Goal: Information Seeking & Learning: Learn about a topic

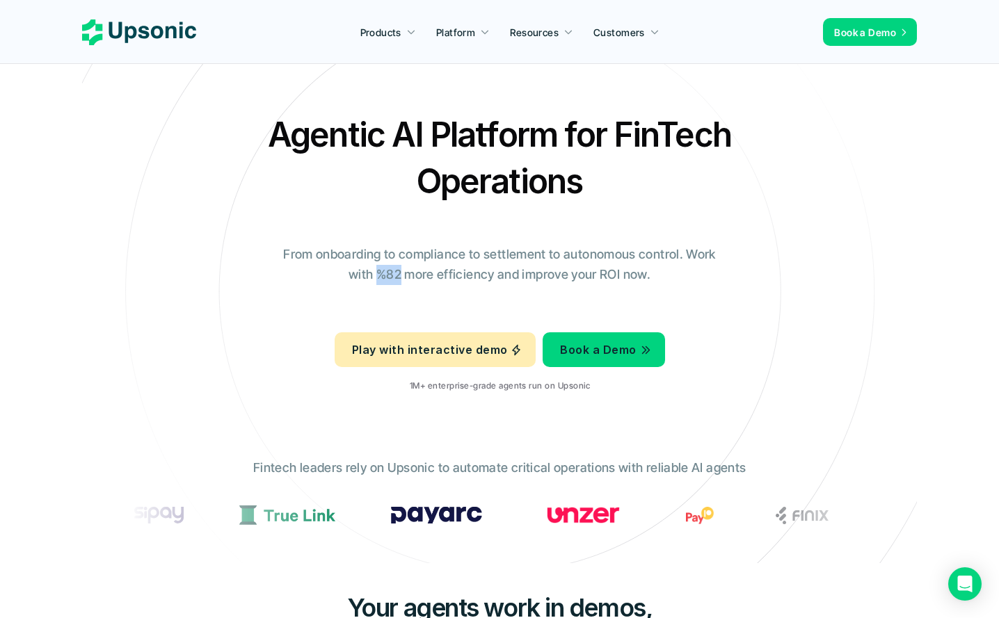
drag, startPoint x: 378, startPoint y: 273, endPoint x: 403, endPoint y: 273, distance: 25.7
click at [403, 273] on p "From onboarding to compliance to settlement to autonomous control. Work with %8…" at bounding box center [499, 265] width 452 height 40
click at [396, 387] on div "Play with interactive demo Book a Demo 1M+ enterprise-grade agents run on Upson…" at bounding box center [500, 364] width 330 height 78
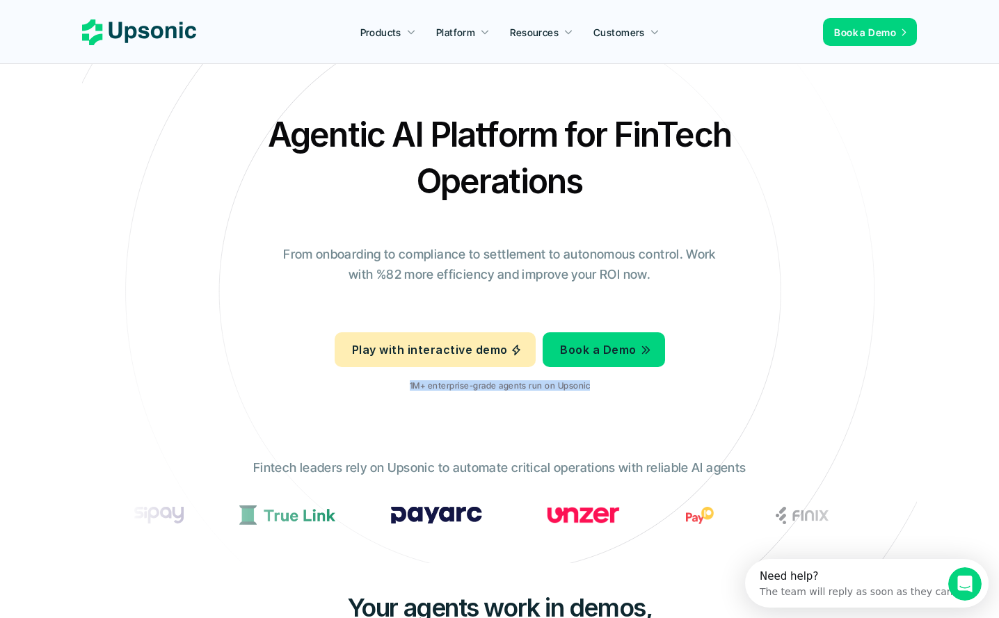
drag, startPoint x: 403, startPoint y: 387, endPoint x: 594, endPoint y: 391, distance: 191.3
click at [594, 391] on div "Play with interactive demo Book a Demo 1M+ enterprise-grade agents run on Upson…" at bounding box center [500, 364] width 330 height 78
click at [661, 404] on icon at bounding box center [500, 292] width 934 height 934
drag, startPoint x: 382, startPoint y: 390, endPoint x: 621, endPoint y: 384, distance: 239.3
click at [621, 384] on div "Play with interactive demo Book a Demo 1M+ enterprise-grade agents run on Upson…" at bounding box center [500, 364] width 330 height 78
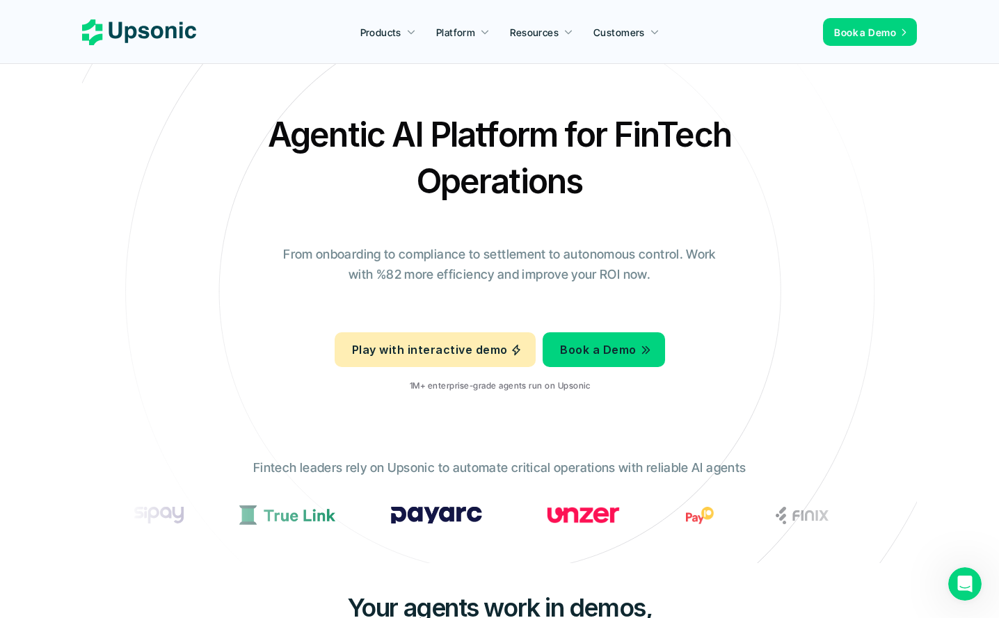
drag, startPoint x: 388, startPoint y: 377, endPoint x: 499, endPoint y: 379, distance: 110.6
click at [500, 379] on div "Play with interactive demo Book a Demo 1M+ enterprise-grade agents run on Upson…" at bounding box center [500, 364] width 330 height 78
click at [411, 385] on p "1M+ enterprise-grade agents run on Upsonic" at bounding box center [499, 386] width 180 height 10
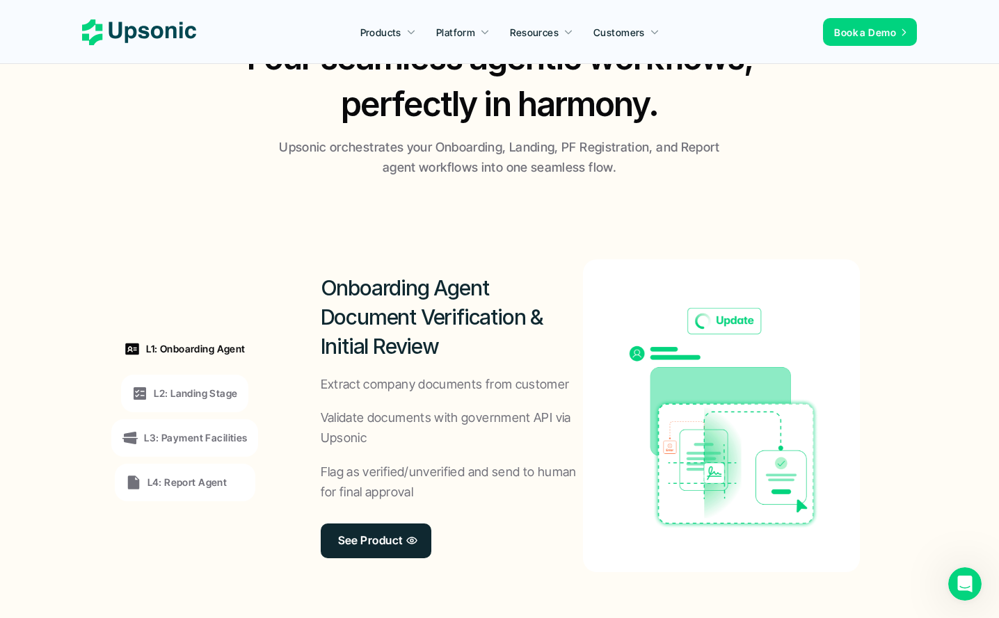
scroll to position [916, 0]
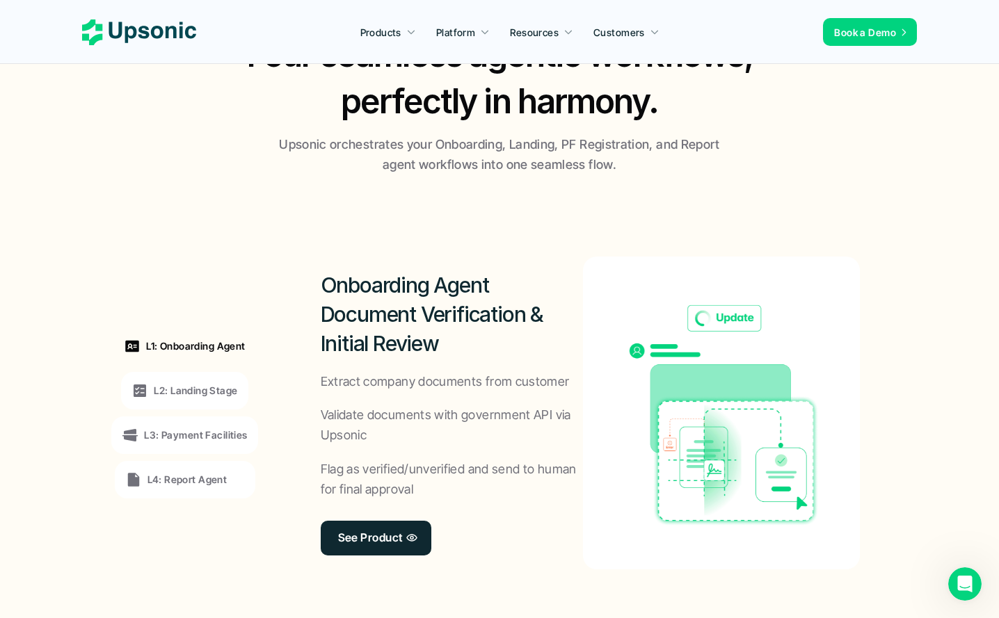
click at [227, 393] on p "L2: Landing Stage" at bounding box center [195, 390] width 83 height 15
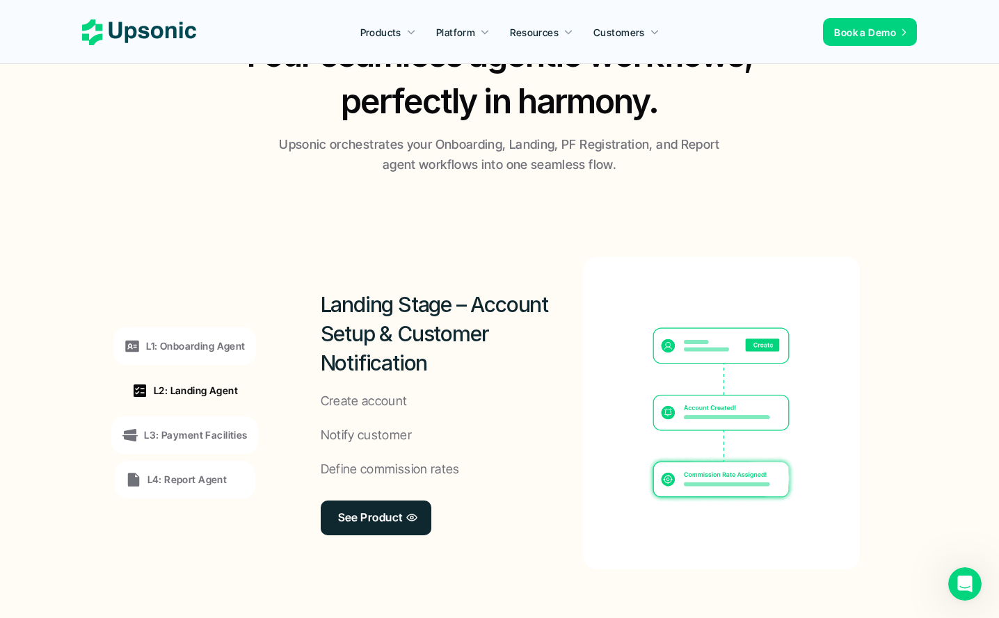
click at [218, 354] on div "L1: Onboarding Agent" at bounding box center [184, 346] width 121 height 17
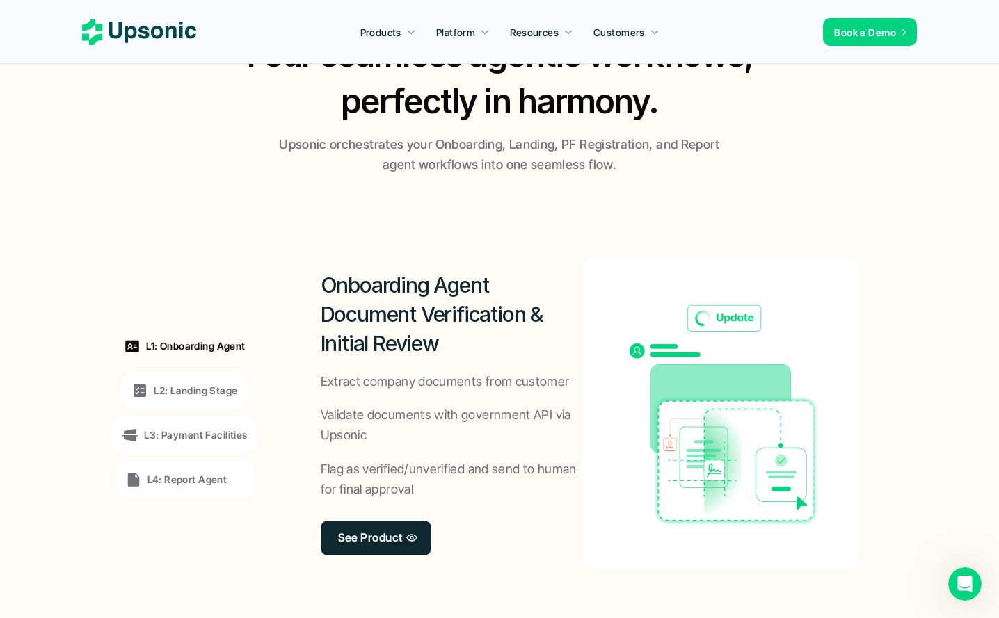
click at [207, 387] on p "L2: Landing Stage" at bounding box center [195, 390] width 83 height 15
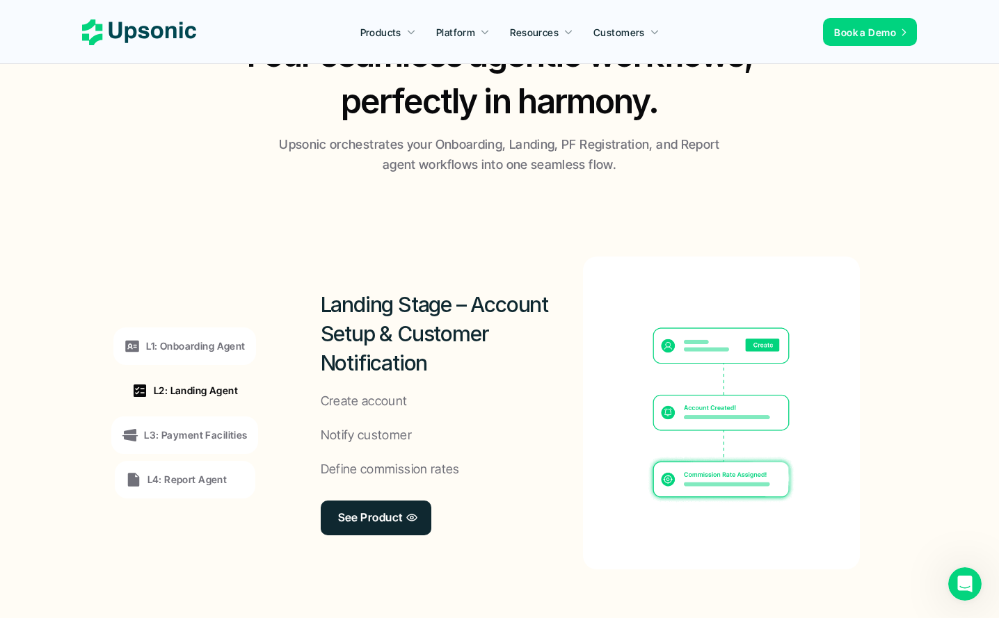
click at [185, 439] on p "L3: Payment Facilities" at bounding box center [195, 435] width 103 height 15
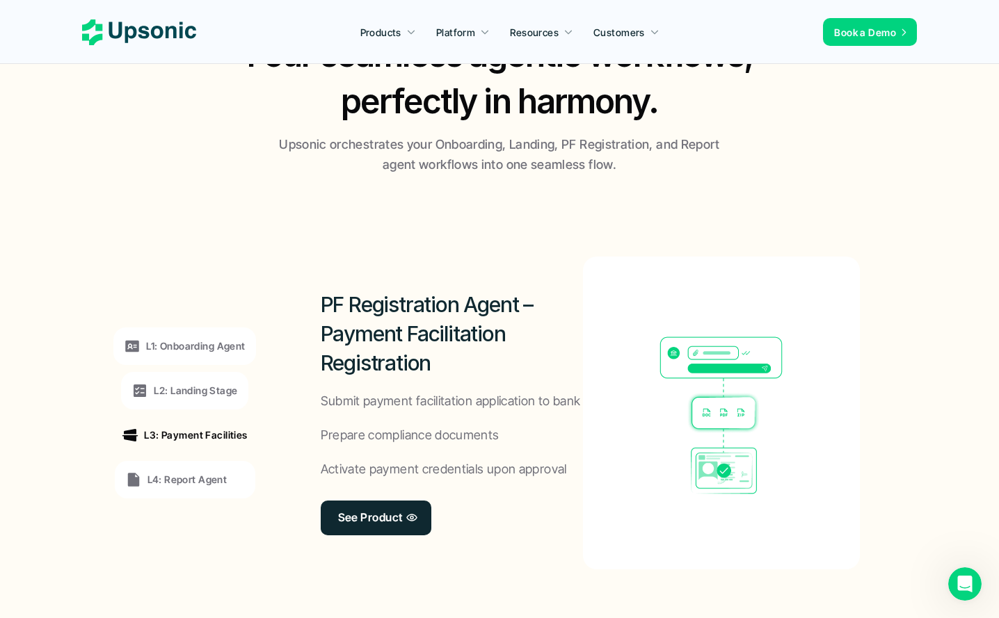
click at [184, 481] on p "L4: Report Agent" at bounding box center [187, 479] width 80 height 15
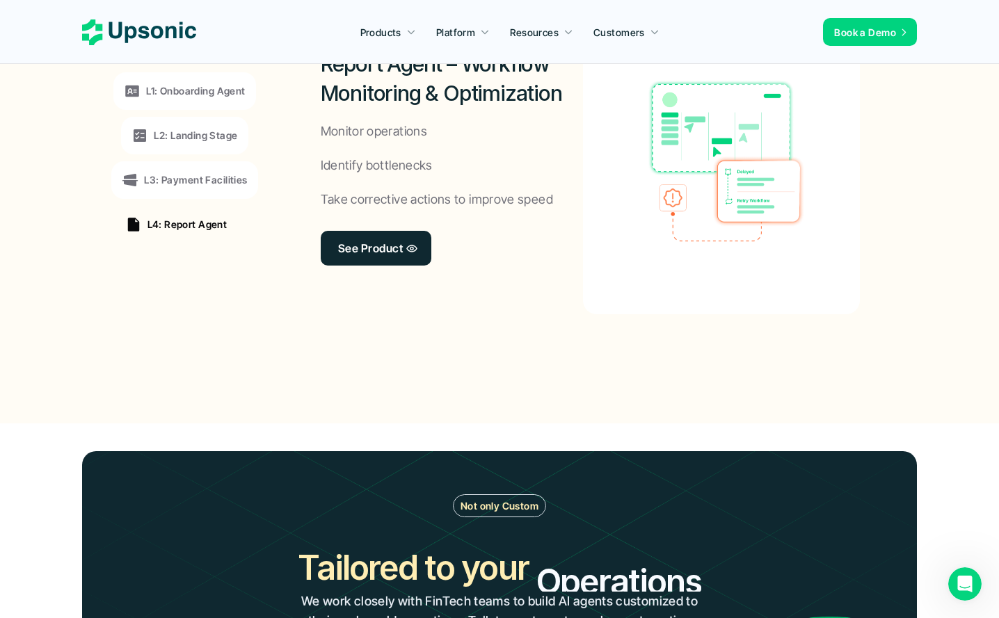
scroll to position [1194, 0]
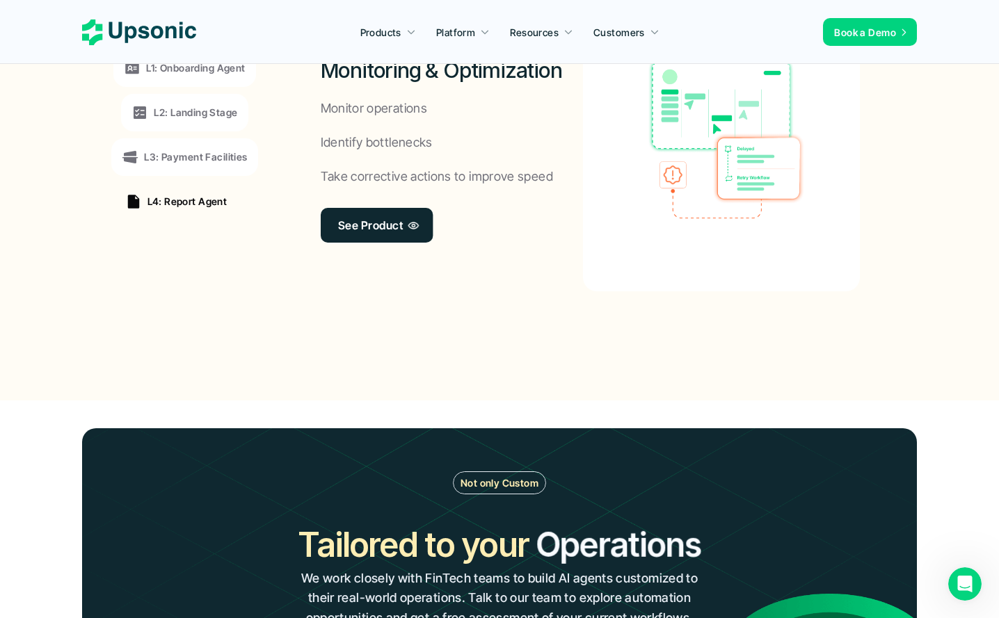
click at [225, 155] on p "L3: Payment Facilities" at bounding box center [195, 157] width 103 height 15
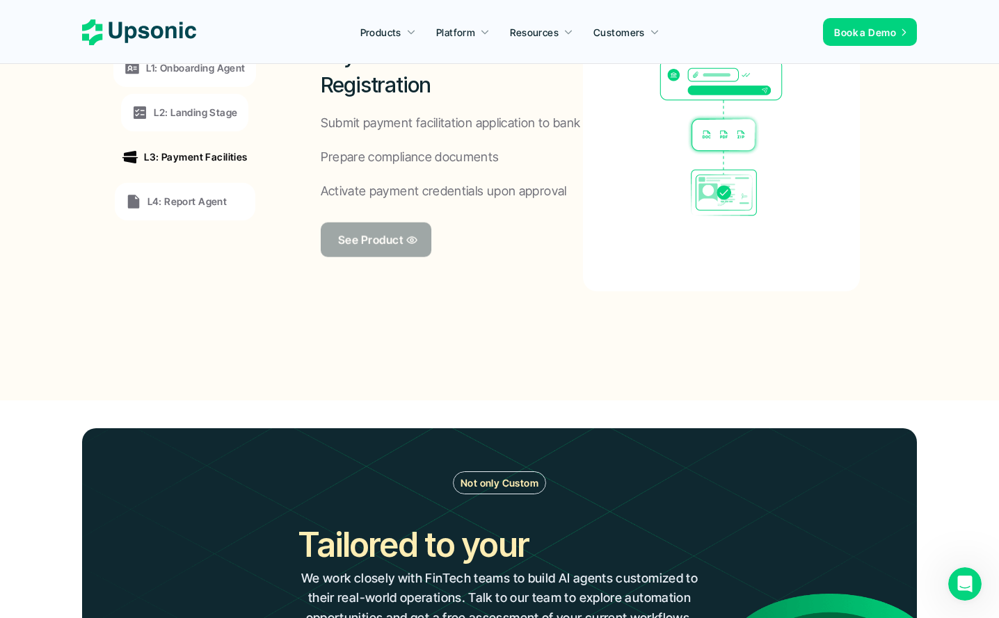
click at [353, 232] on p "See Product" at bounding box center [369, 240] width 65 height 20
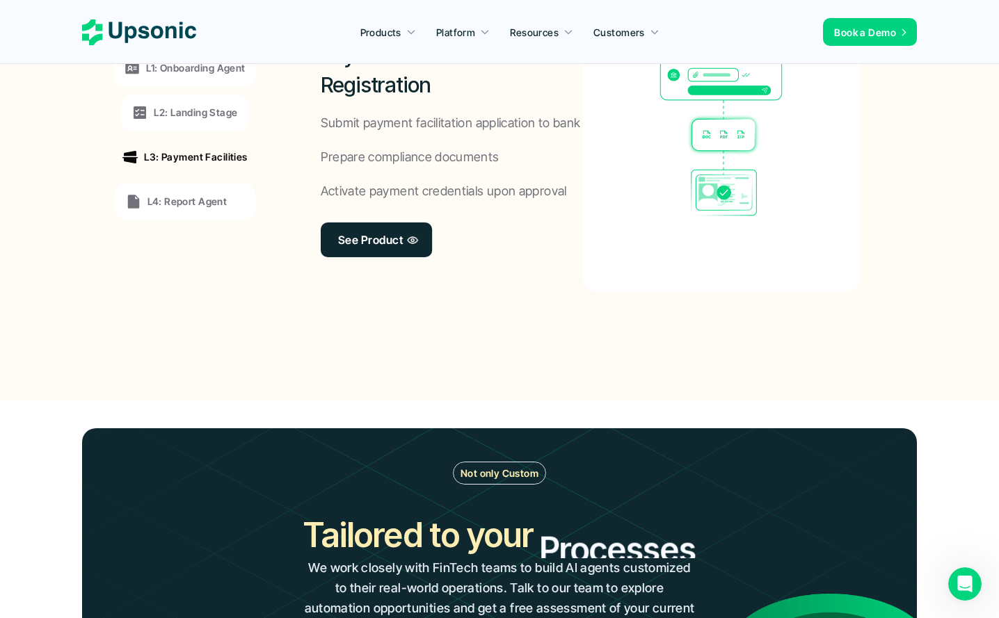
scroll to position [0, 0]
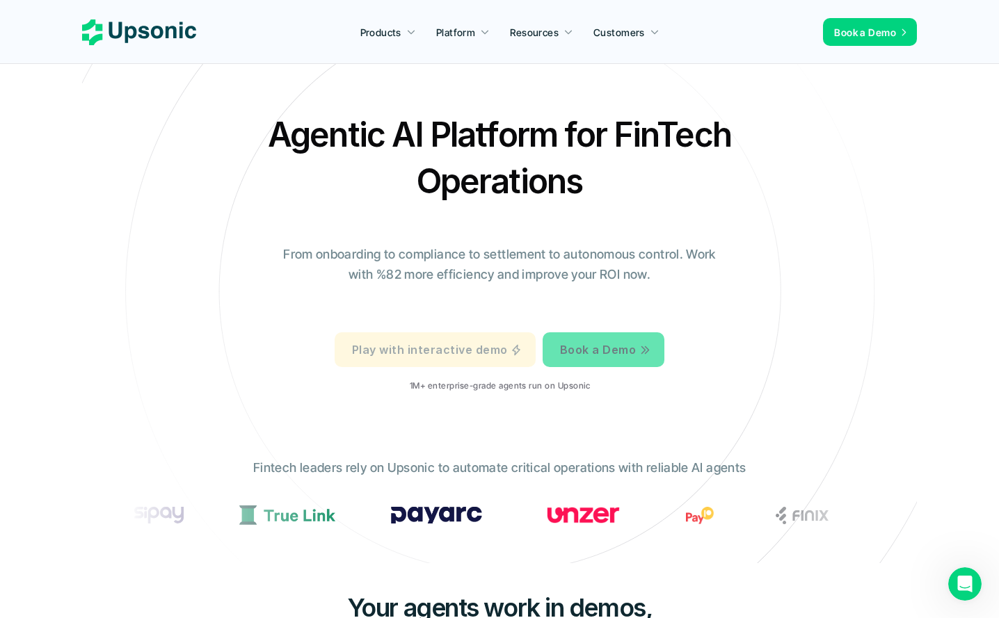
click at [476, 347] on p "Play with interactive demo" at bounding box center [429, 350] width 155 height 20
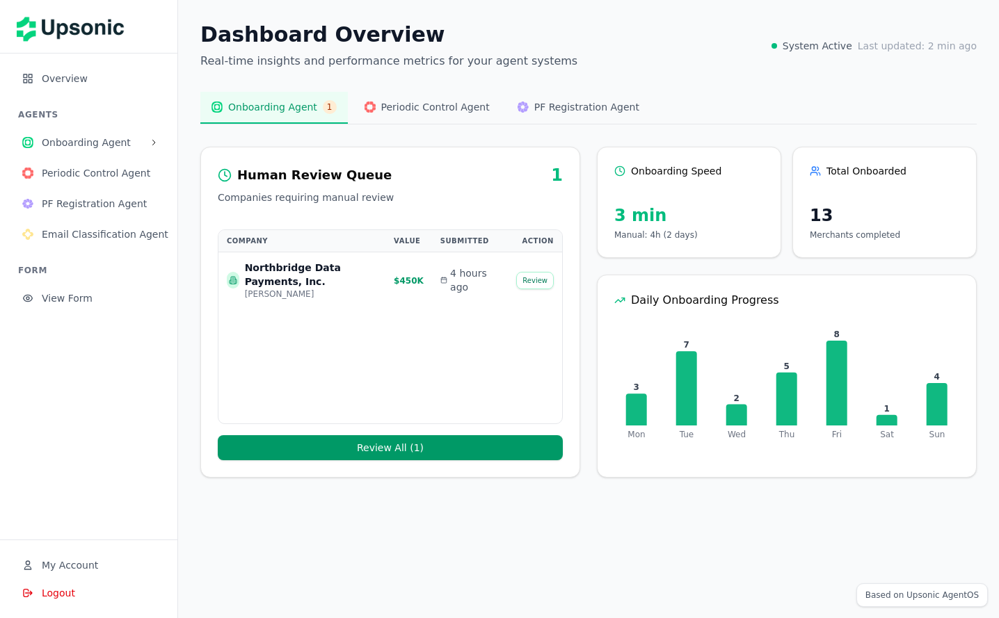
click at [330, 289] on div "Michael Richardson" at bounding box center [311, 294] width 132 height 11
click at [330, 289] on div "[PERSON_NAME]" at bounding box center [311, 294] width 132 height 11
click at [101, 177] on span "Periodic Control Agent" at bounding box center [98, 173] width 113 height 14
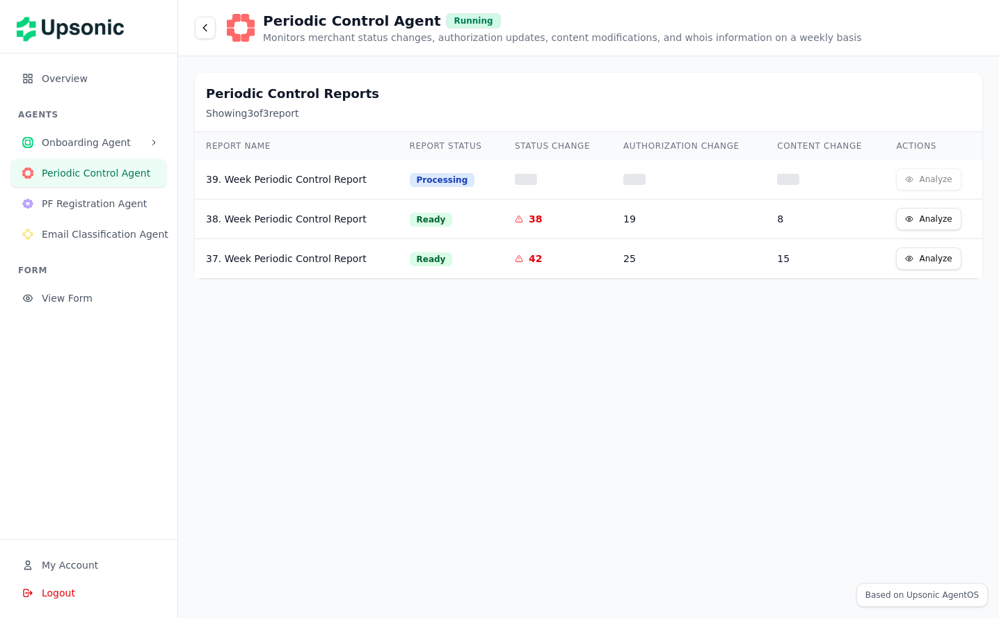
click at [924, 223] on button "Analyze" at bounding box center [928, 219] width 65 height 22
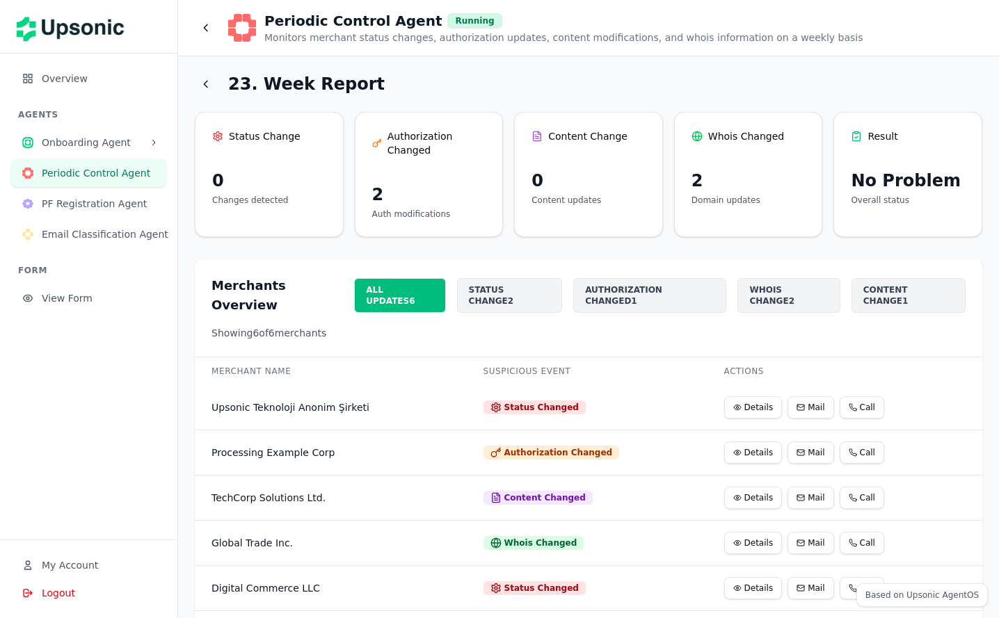
click at [748, 398] on button "Details" at bounding box center [753, 407] width 58 height 22
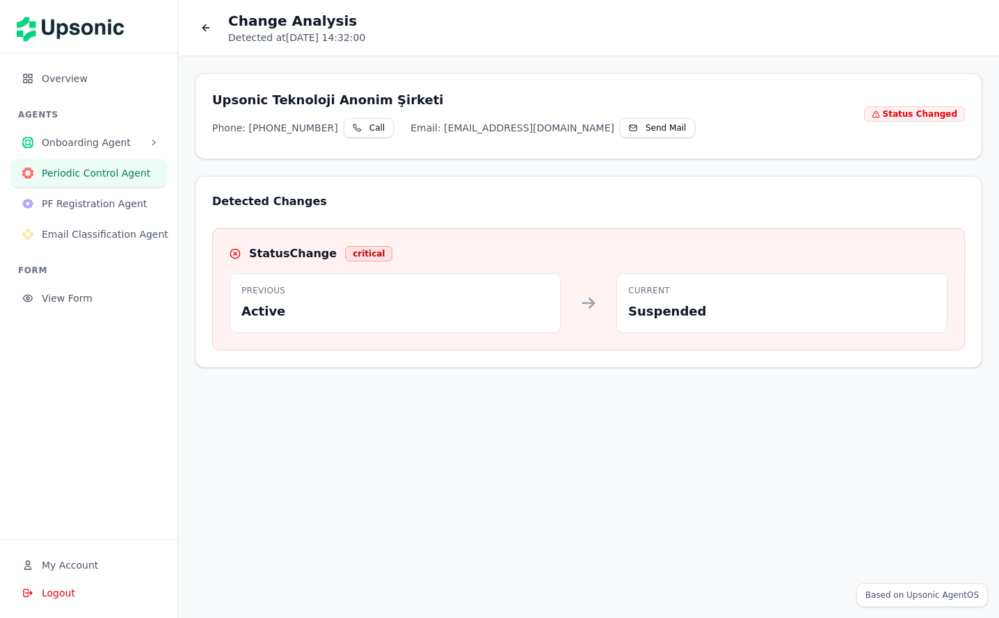
click at [208, 31] on icon at bounding box center [205, 27] width 11 height 11
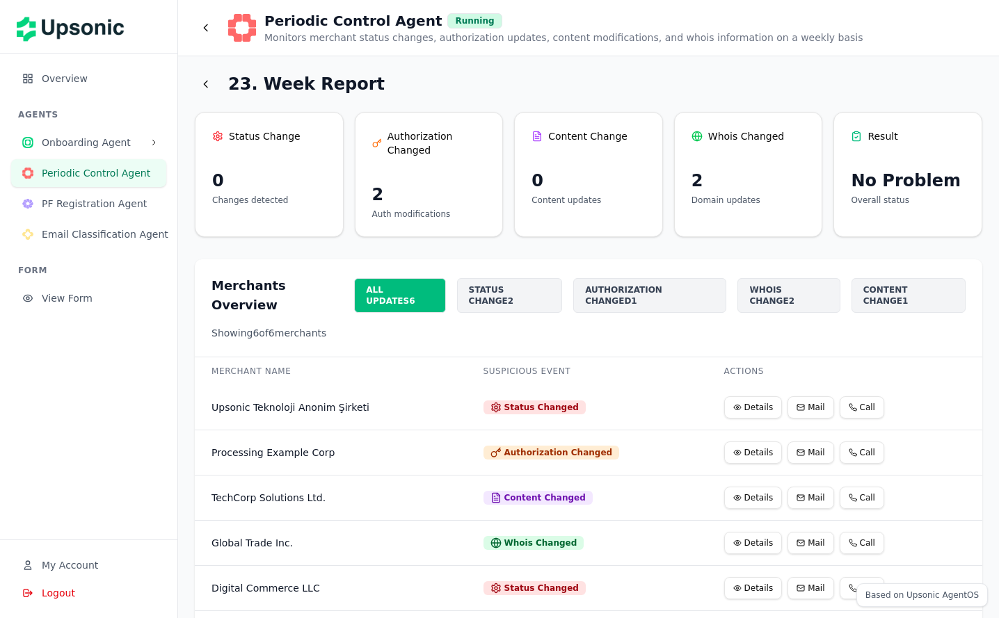
click at [752, 442] on button "Details" at bounding box center [753, 453] width 58 height 22
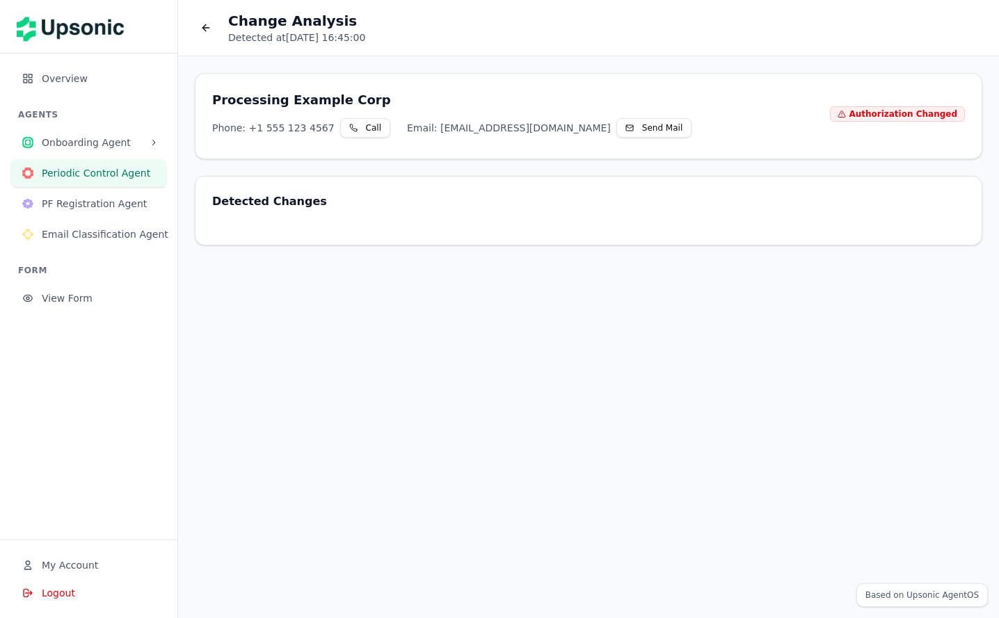
click at [66, 202] on span "PF Registration Agent" at bounding box center [98, 204] width 113 height 14
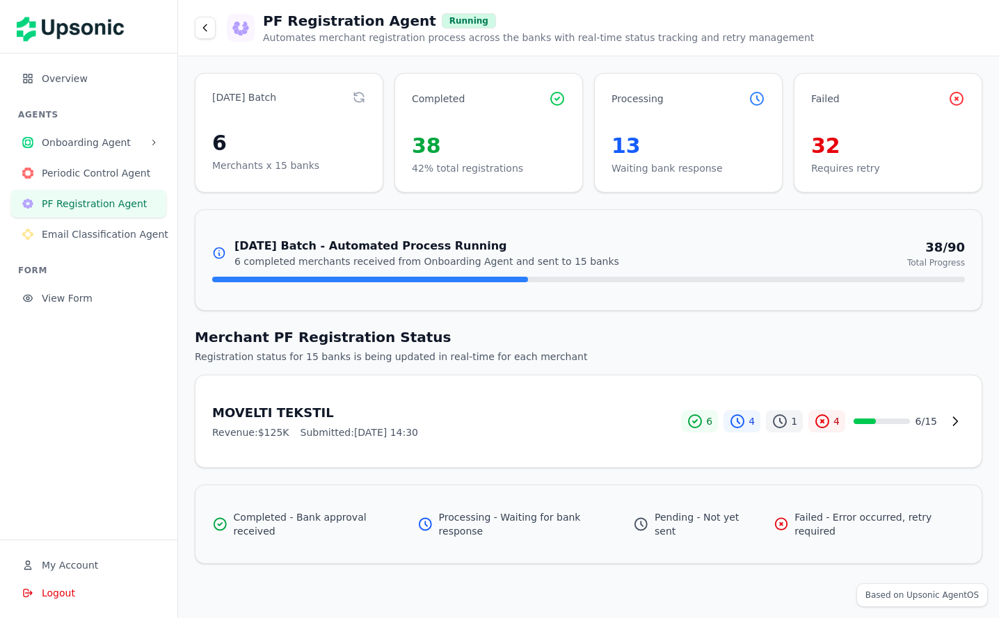
click at [74, 146] on span "Onboarding Agent" at bounding box center [93, 143] width 102 height 14
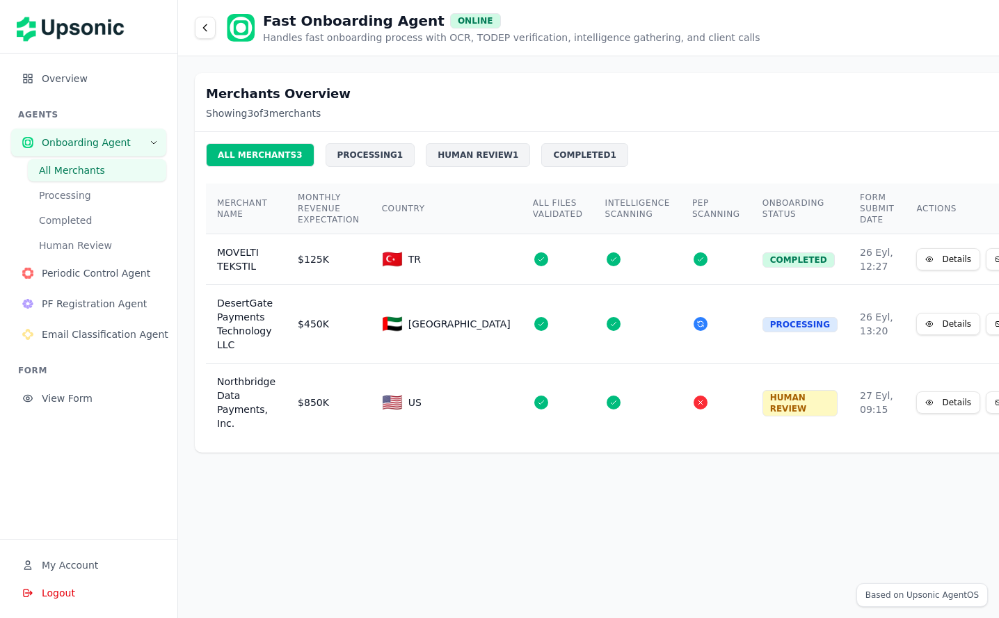
click at [65, 197] on button "Processing" at bounding box center [97, 195] width 138 height 22
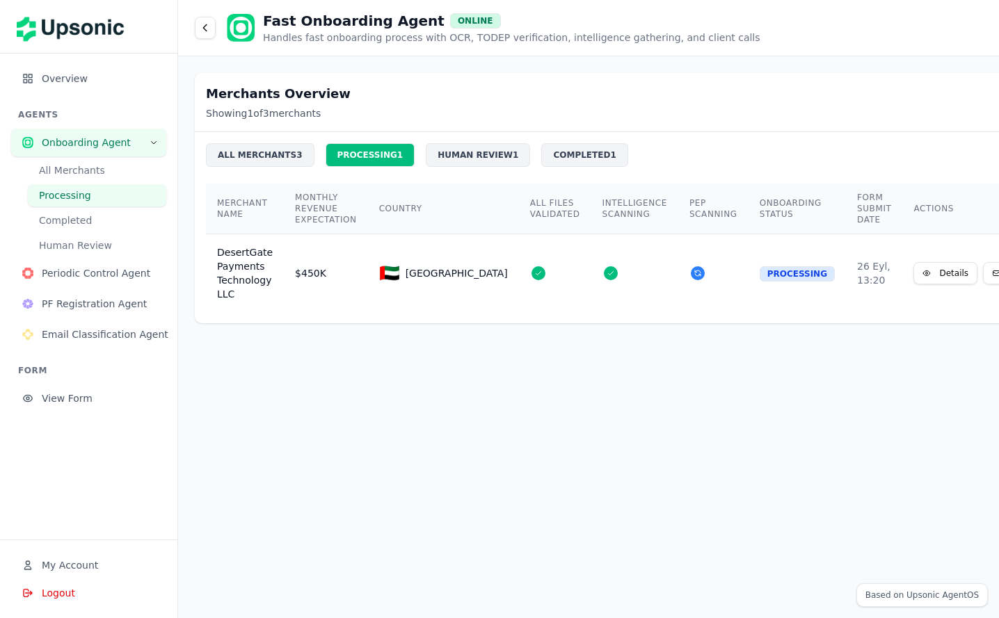
click at [70, 223] on button "Completed" at bounding box center [97, 220] width 138 height 22
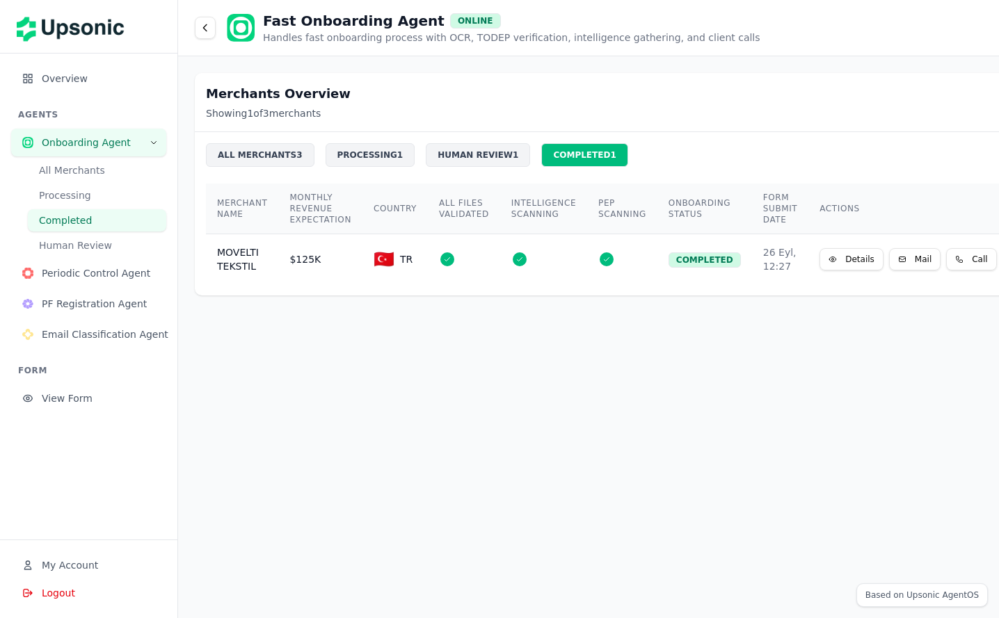
click at [70, 250] on button "Human Review" at bounding box center [97, 245] width 138 height 22
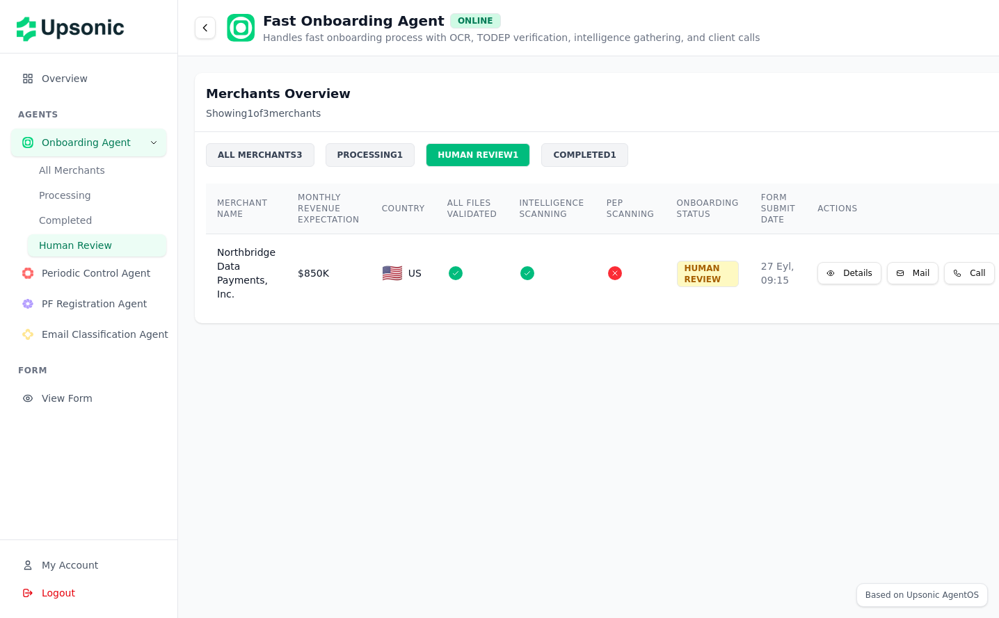
click at [59, 79] on span "Overview" at bounding box center [98, 79] width 113 height 14
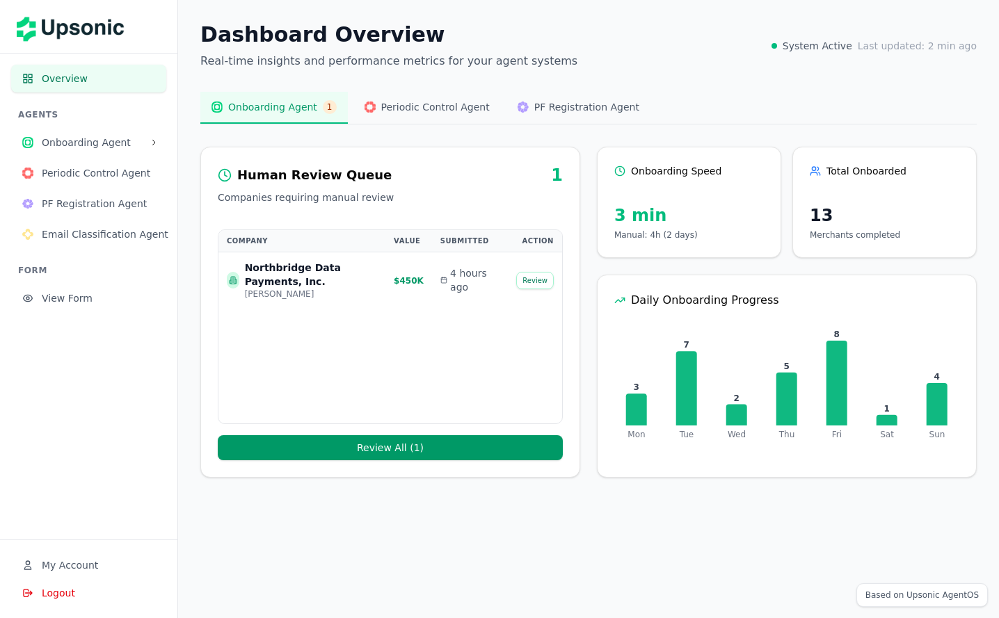
click at [111, 239] on span "Email Classification Agent" at bounding box center [105, 234] width 127 height 14
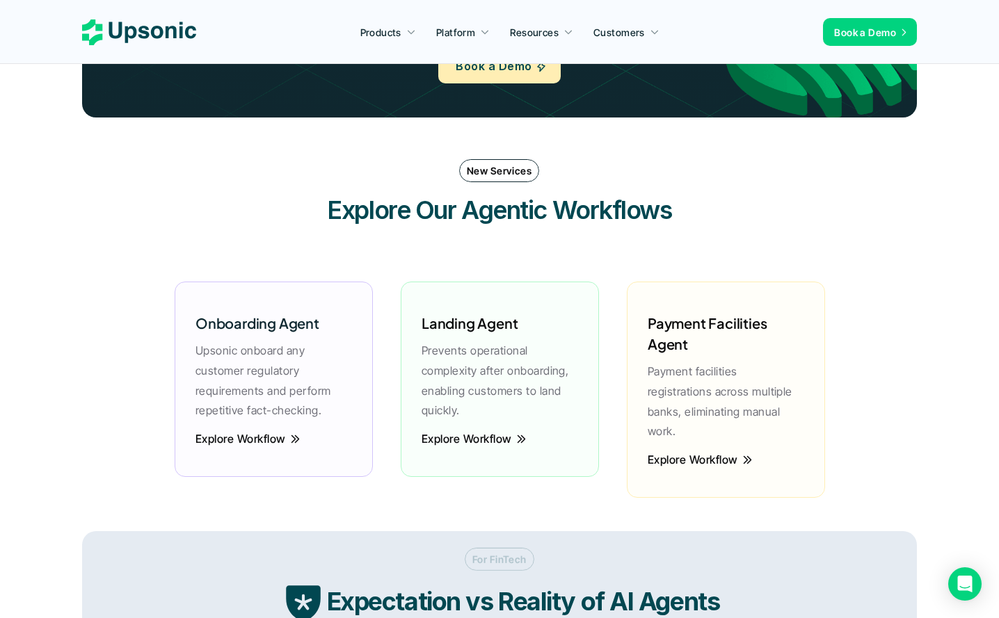
scroll to position [1893, 0]
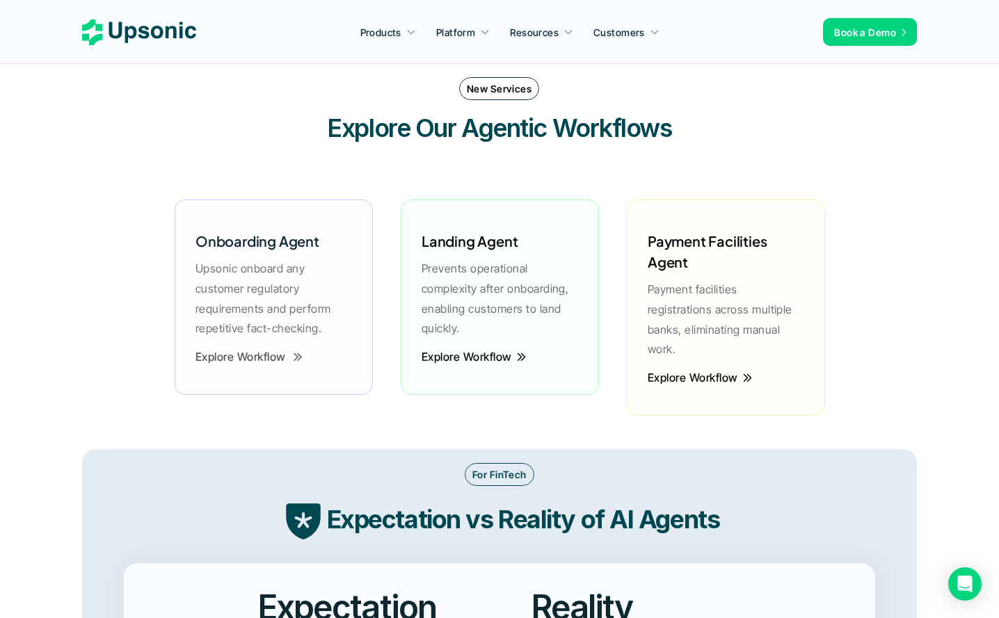
click at [288, 361] on link "Explore Workflow" at bounding box center [248, 357] width 107 height 13
click at [279, 355] on p "Explore Workflow" at bounding box center [240, 356] width 90 height 3
click at [257, 278] on p "Upsonic onboard any customer regulatory requirements and perform repetitive fac…" at bounding box center [273, 299] width 156 height 80
click at [442, 355] on p "Explore Workflow" at bounding box center [466, 356] width 90 height 3
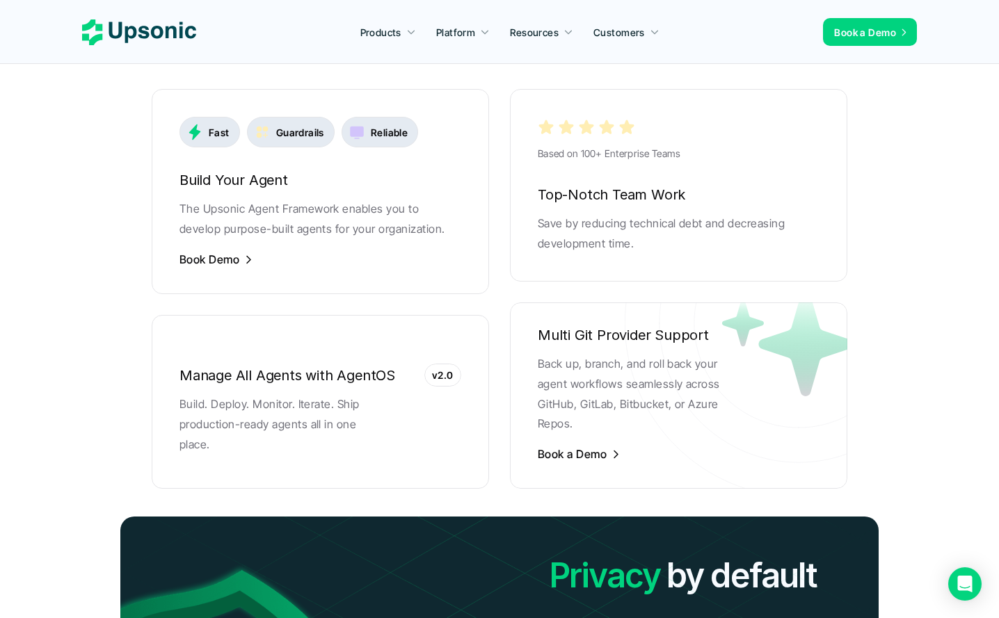
scroll to position [2861, 0]
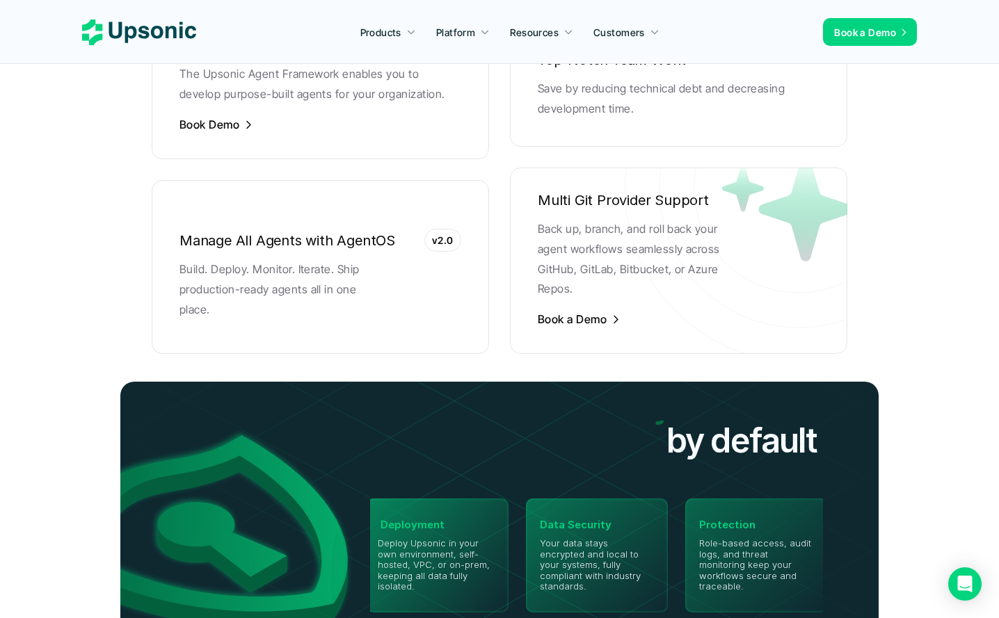
click at [444, 233] on p "v2.0" at bounding box center [443, 240] width 22 height 15
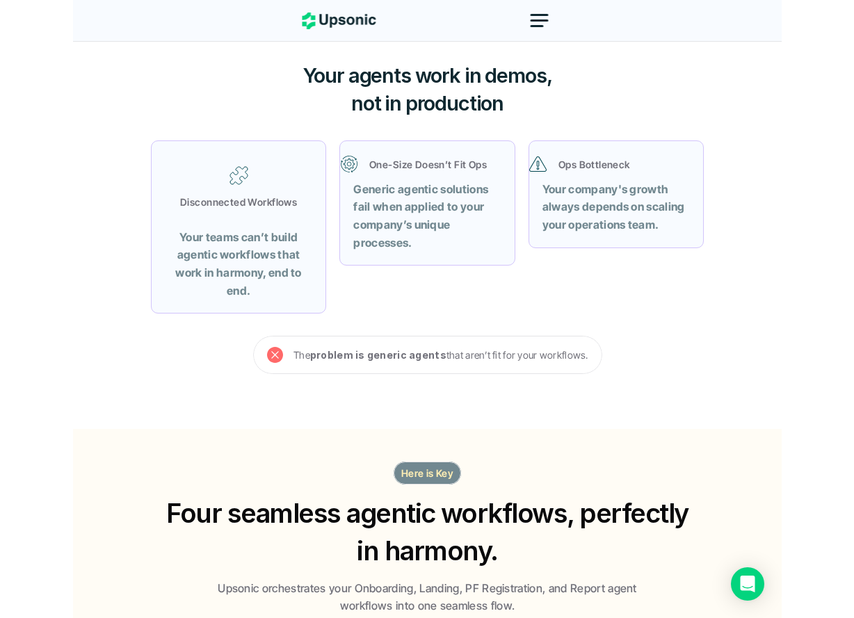
scroll to position [550, 0]
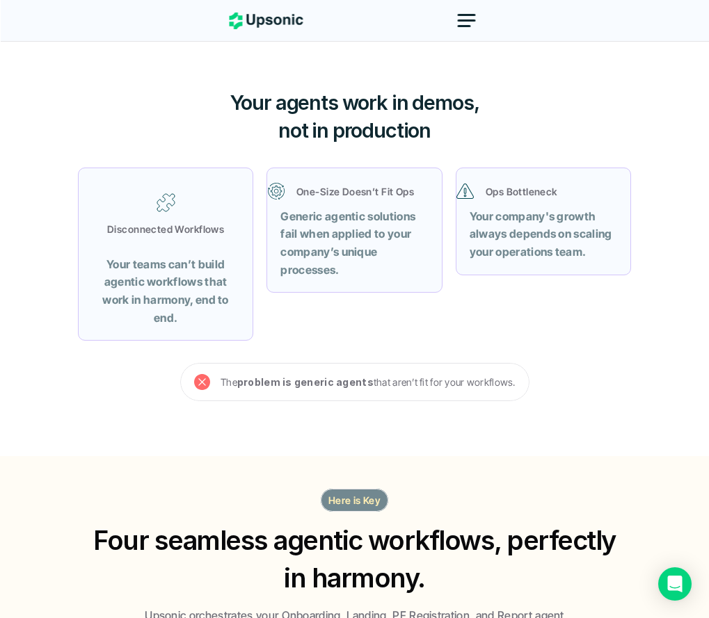
click at [3, 287] on div "Your agents work in demos, not in production Disconnected Workflows Your teams …" at bounding box center [354, 259] width 709 height 395
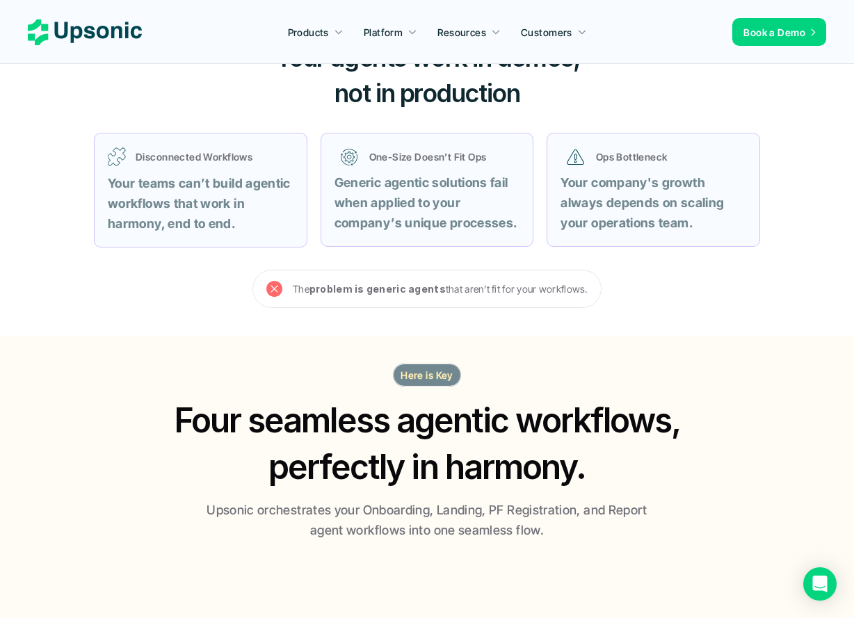
scroll to position [0, 0]
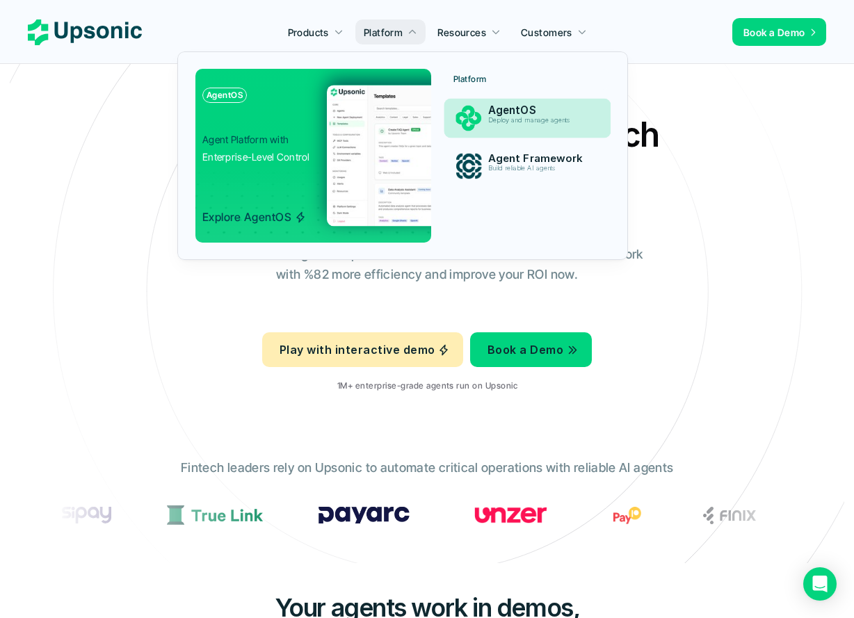
click at [502, 120] on p "Deploy and manage agents" at bounding box center [539, 121] width 103 height 8
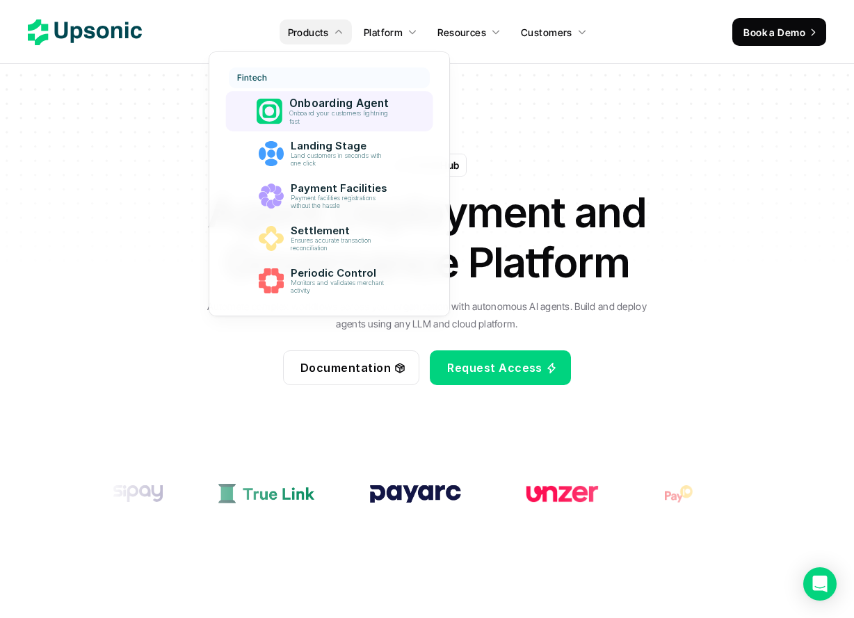
click at [339, 108] on p "Onboarding Agent" at bounding box center [342, 103] width 106 height 13
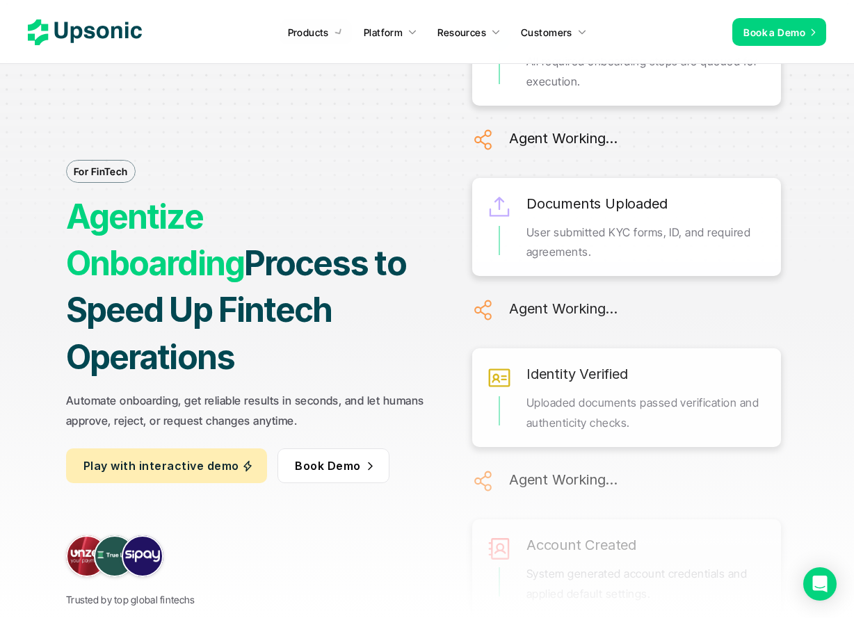
click at [133, 310] on h1 "Agentize Onboarding Process to Speed Up Fintech Operations" at bounding box center [249, 286] width 366 height 187
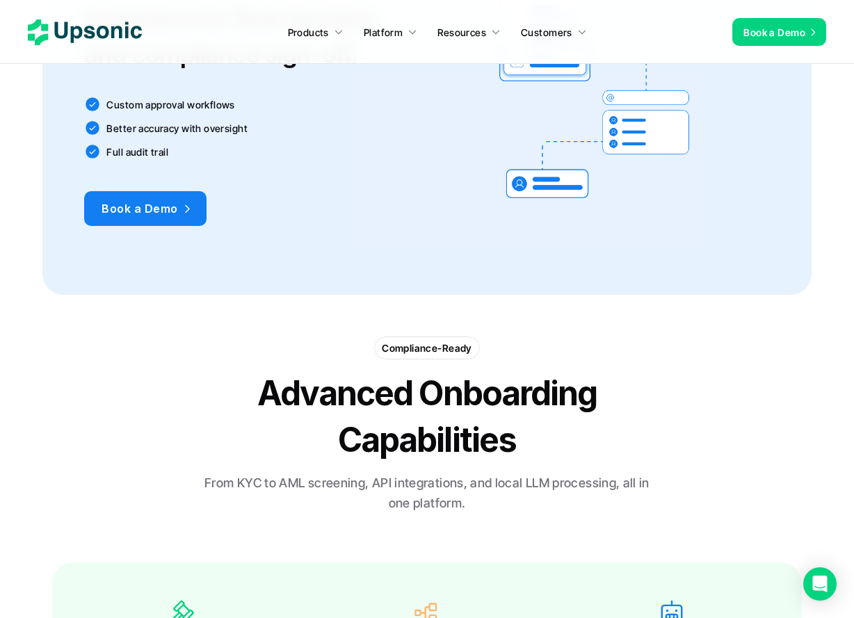
scroll to position [2048, 0]
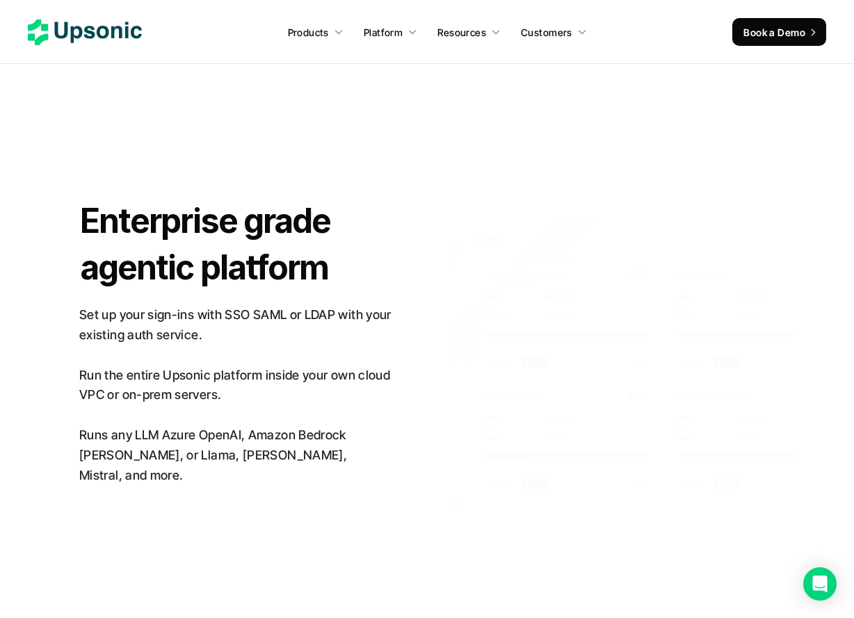
scroll to position [3237, 0]
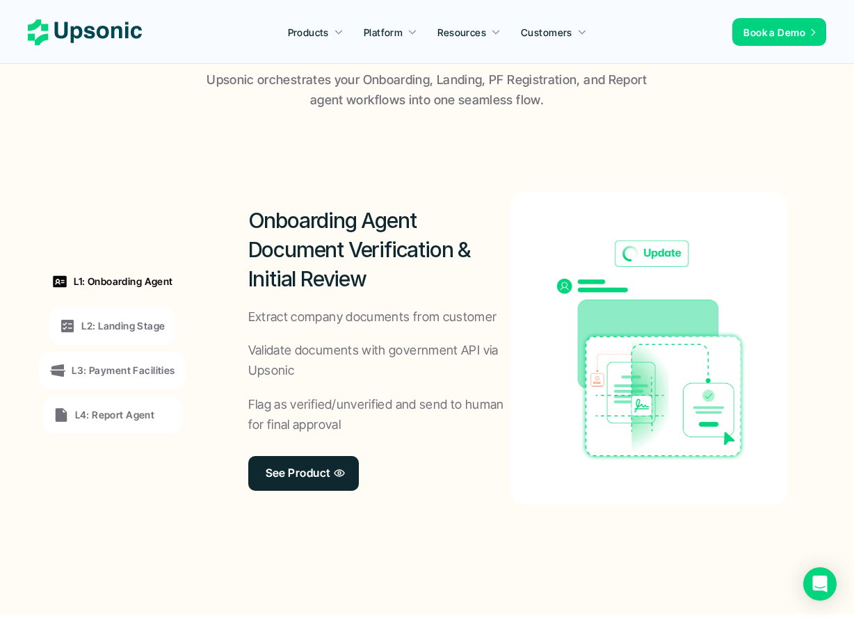
scroll to position [1040, 0]
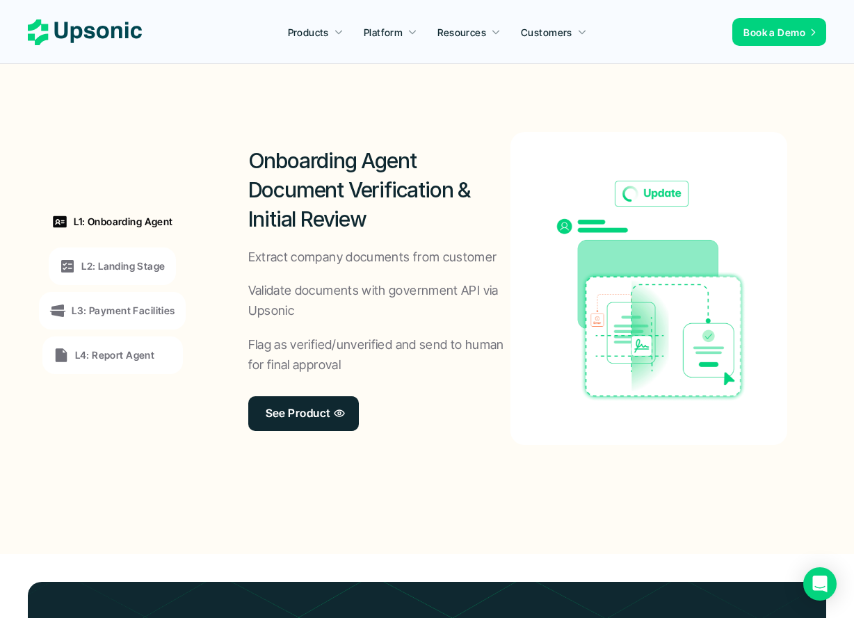
click at [147, 260] on p "L2: Landing Stage" at bounding box center [122, 266] width 83 height 15
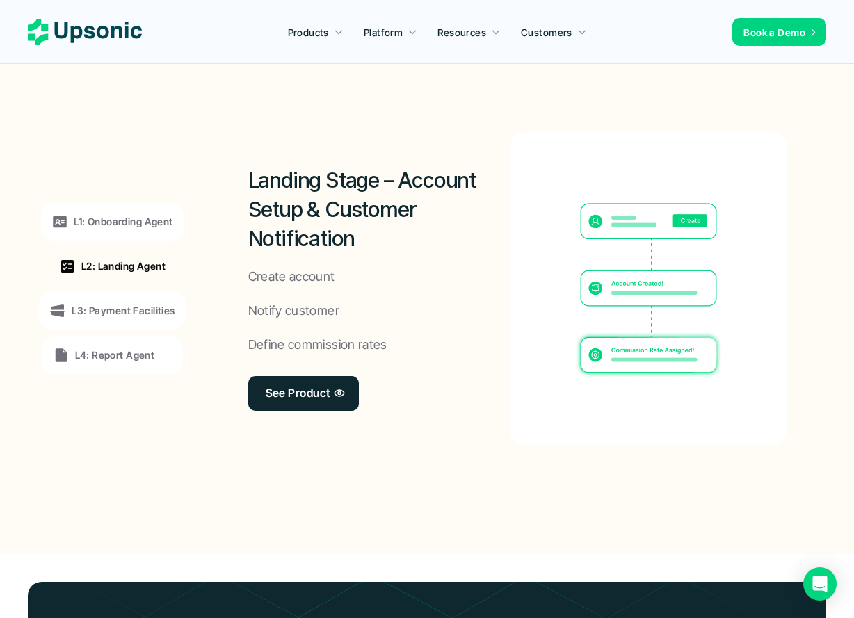
click at [161, 312] on p "L3: Payment Facilities" at bounding box center [123, 310] width 103 height 15
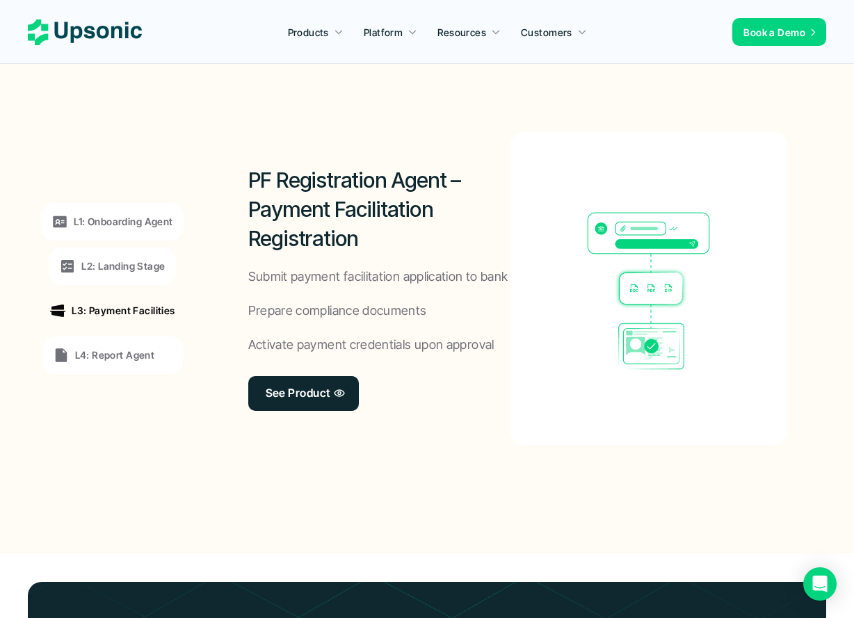
click at [150, 344] on div "L4: Report Agent" at bounding box center [112, 356] width 140 height 38
